Goal: Complete application form

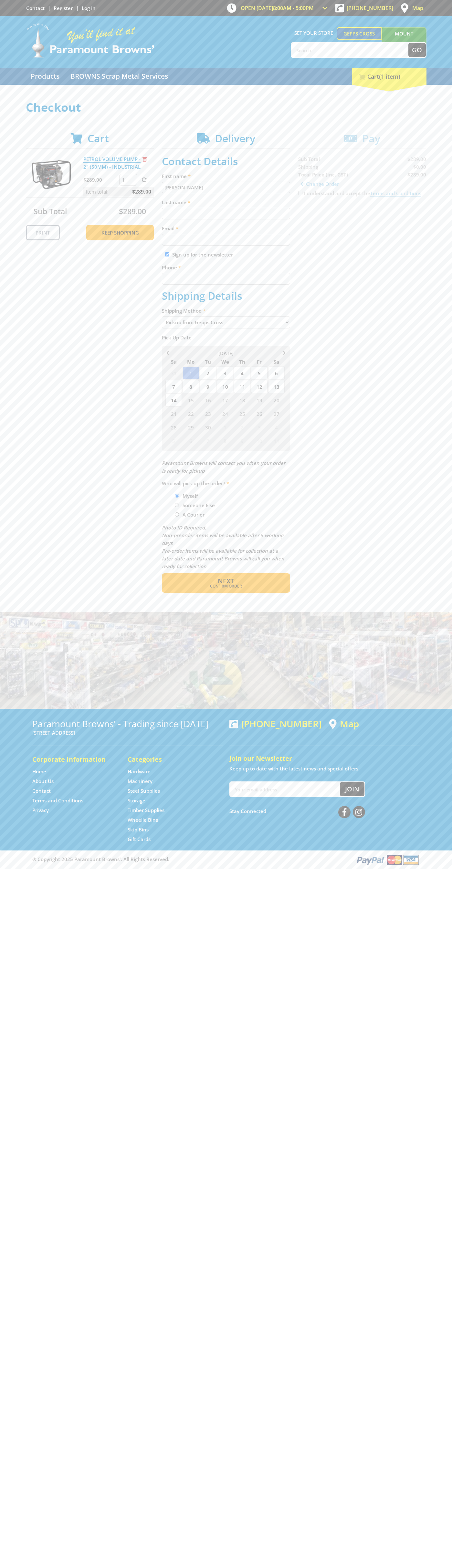
type input "[PERSON_NAME]"
type input "[EMAIL_ADDRESS][DOMAIN_NAME]"
type input "0293744000"
click at [225, 581] on span "Next" at bounding box center [225, 581] width 16 height 9
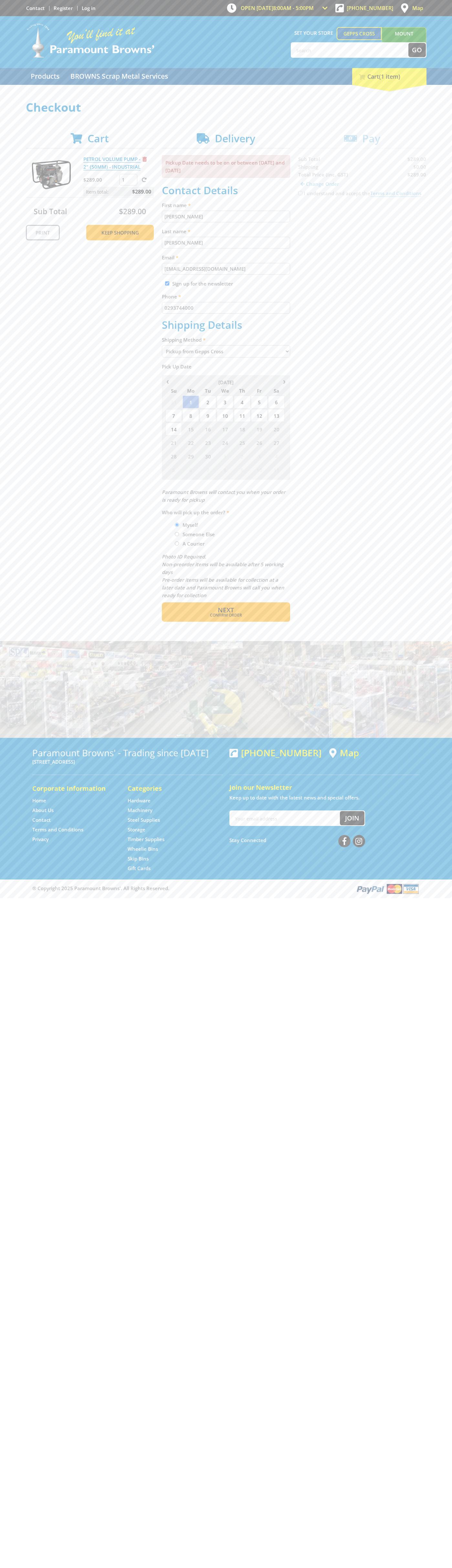
type input "[PERSON_NAME]"
click at [225, 615] on span "Confirm order" at bounding box center [225, 615] width 101 height 4
click at [225, 611] on span "Next" at bounding box center [225, 610] width 16 height 9
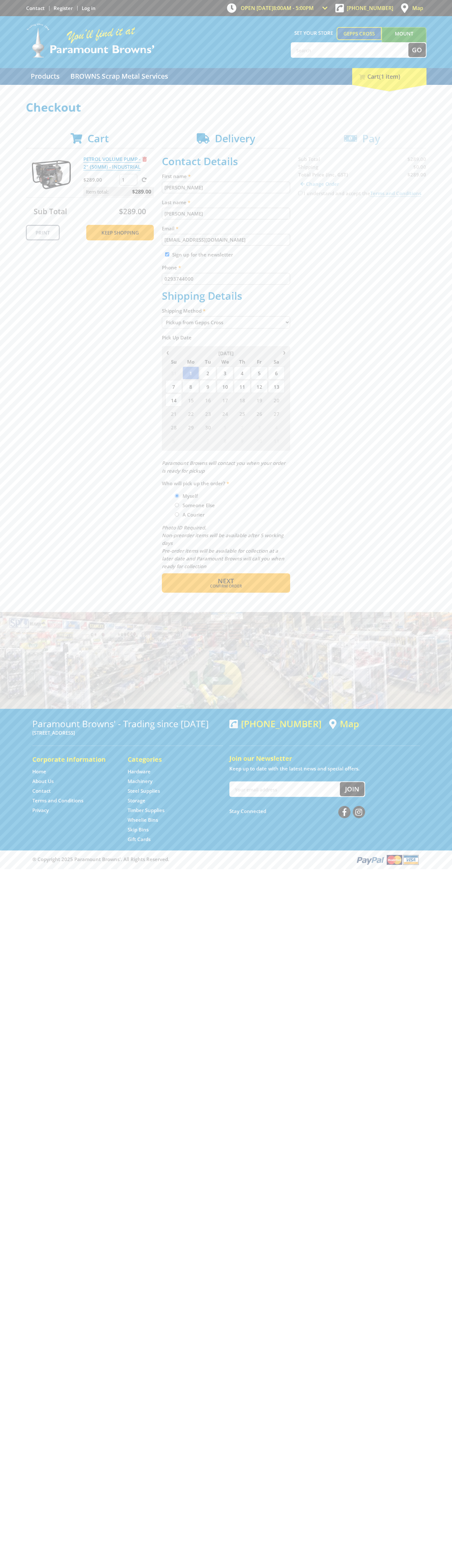
click at [144, 159] on span "Remove from cart" at bounding box center [144, 159] width 4 height 5
